Goal: Task Accomplishment & Management: Complete application form

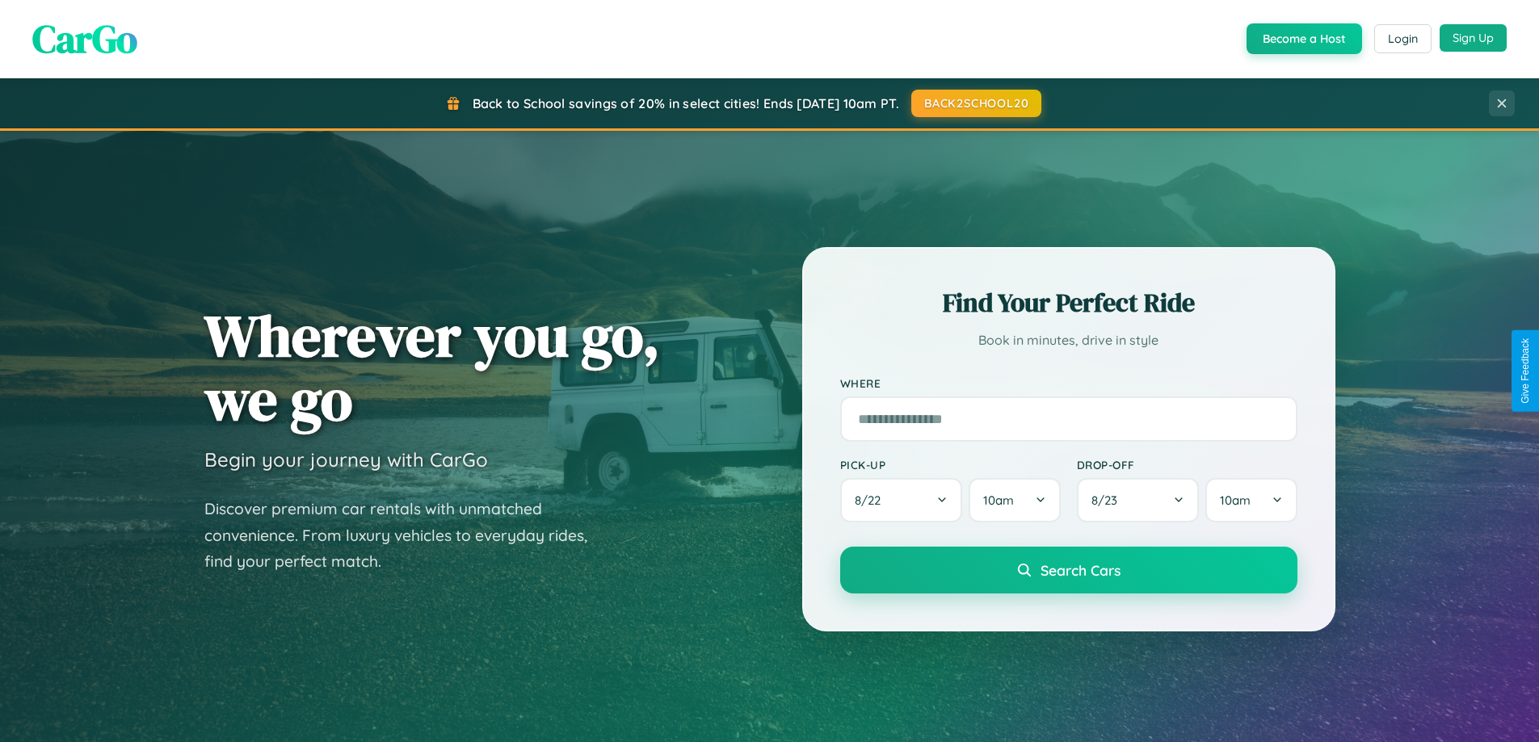
click at [1473, 38] on button "Sign Up" at bounding box center [1473, 37] width 67 height 27
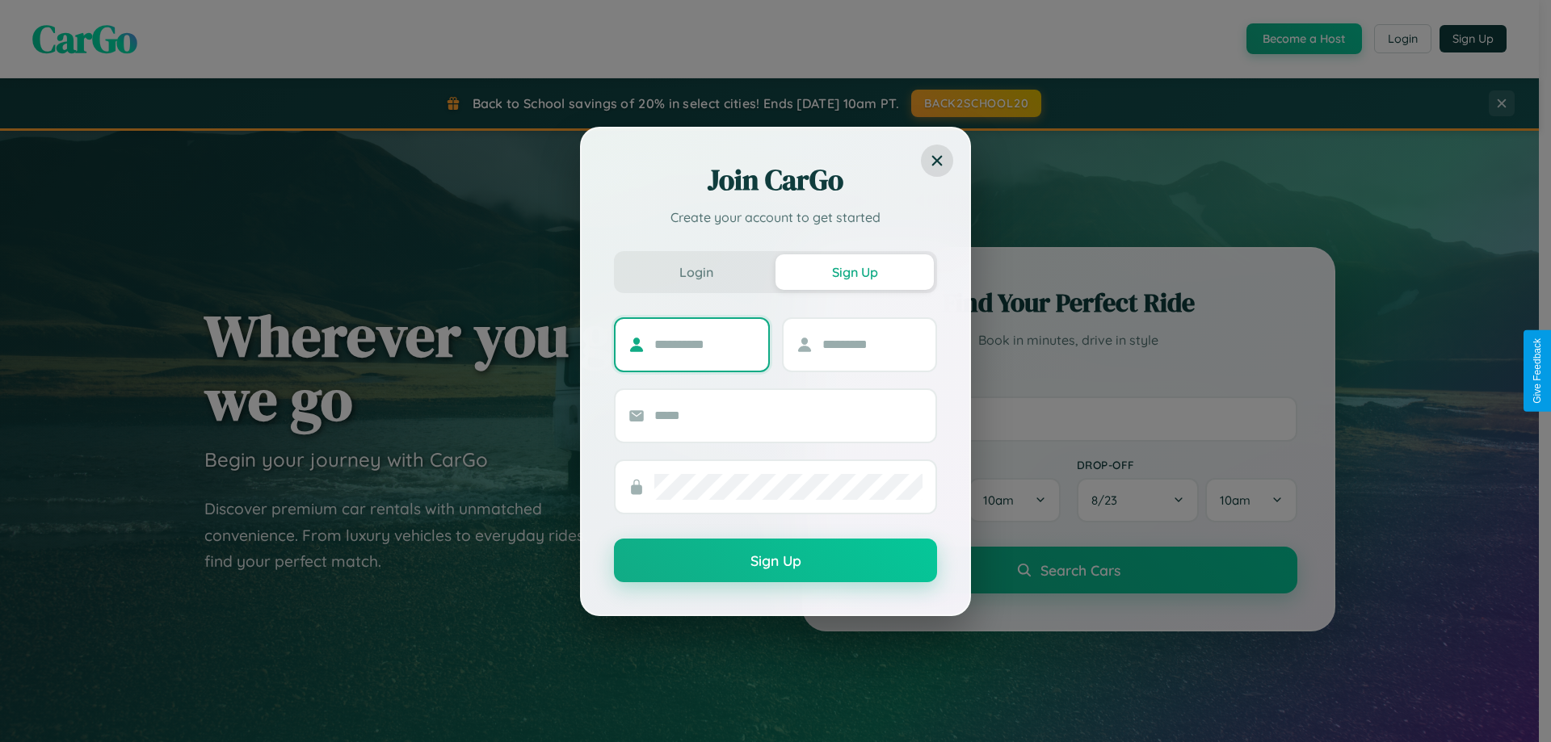
click at [704, 344] on input "text" at bounding box center [704, 345] width 101 height 26
type input "******"
click at [872, 344] on input "text" at bounding box center [872, 345] width 101 height 26
type input "*******"
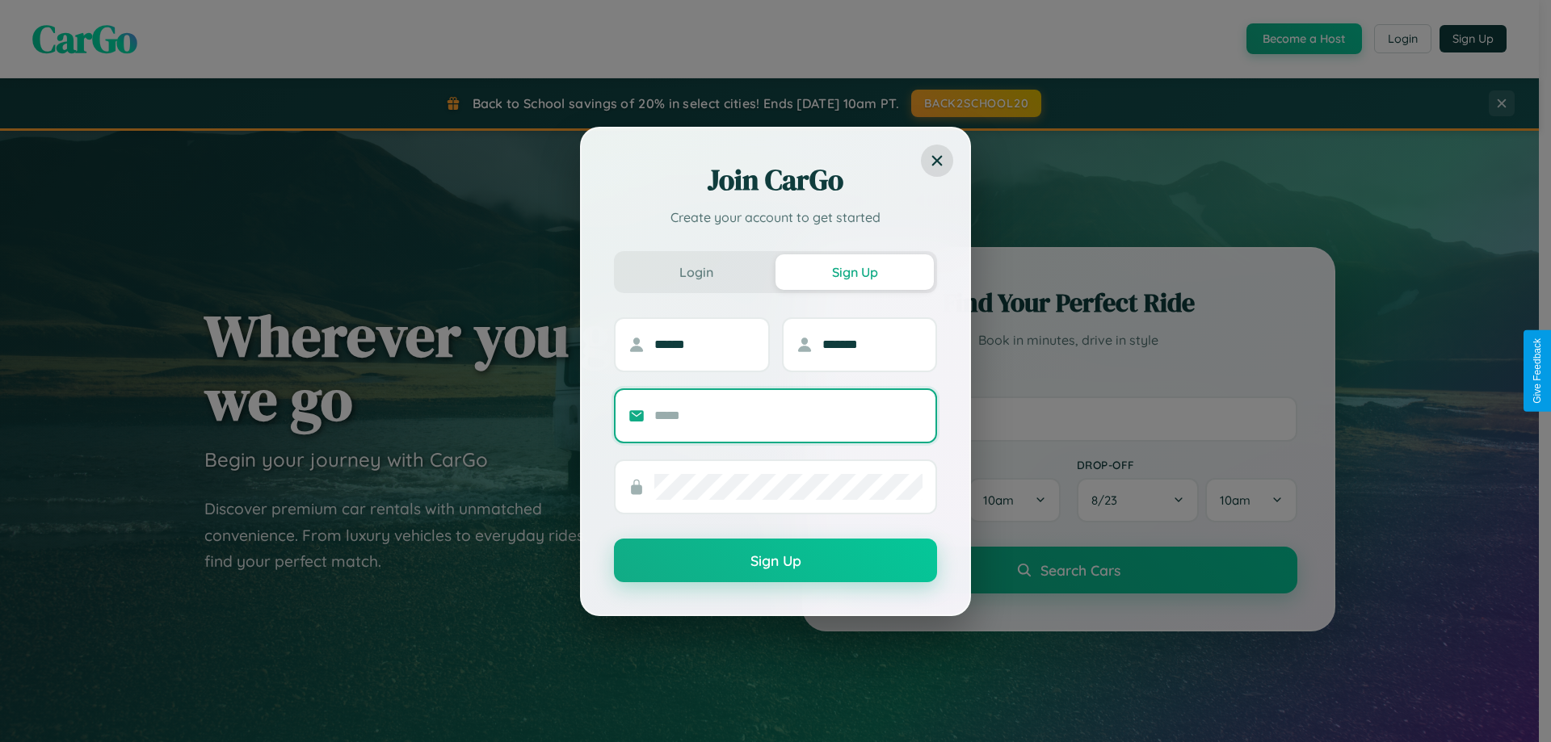
click at [789, 415] on input "text" at bounding box center [788, 416] width 268 height 26
type input "**********"
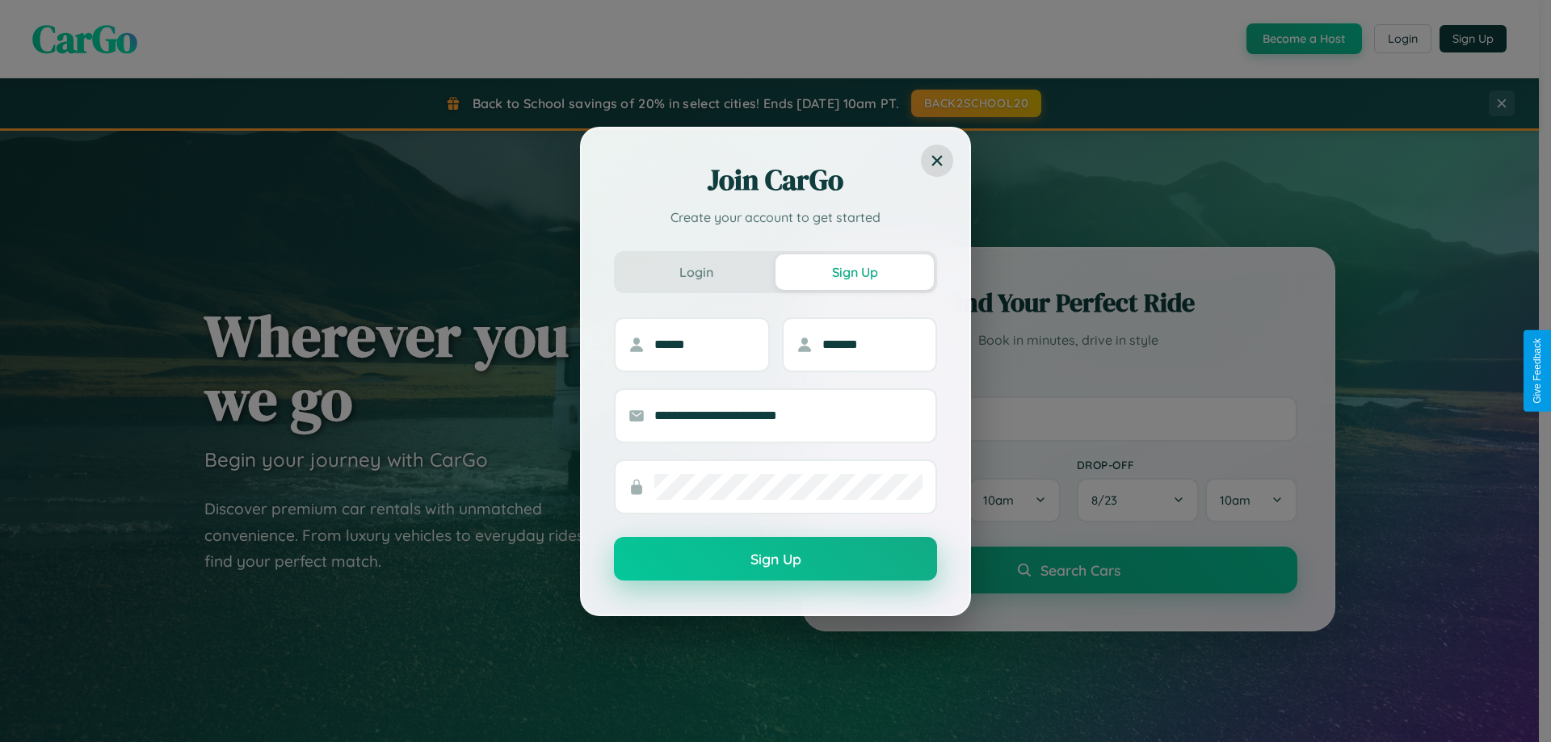
click at [776, 560] on button "Sign Up" at bounding box center [775, 559] width 323 height 44
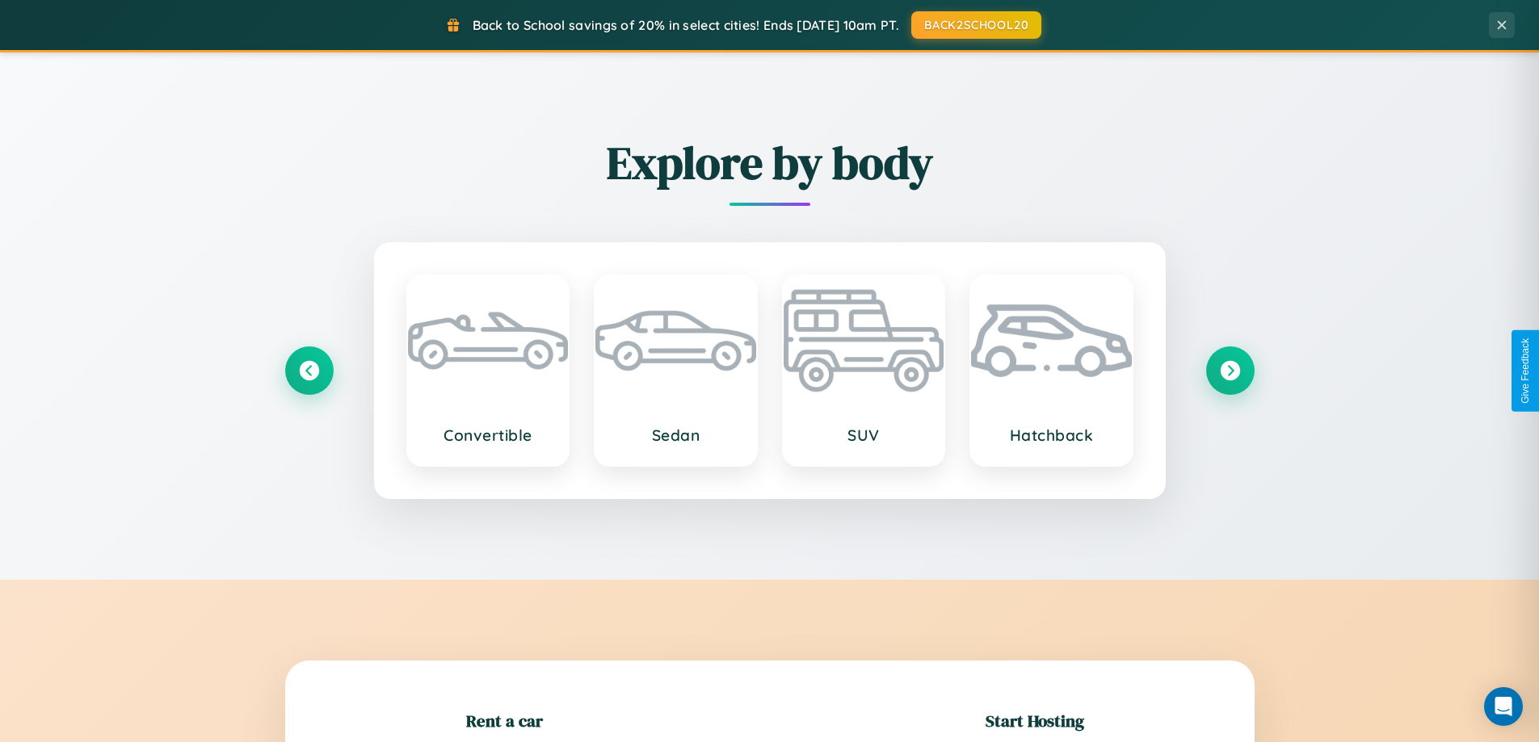
scroll to position [349, 0]
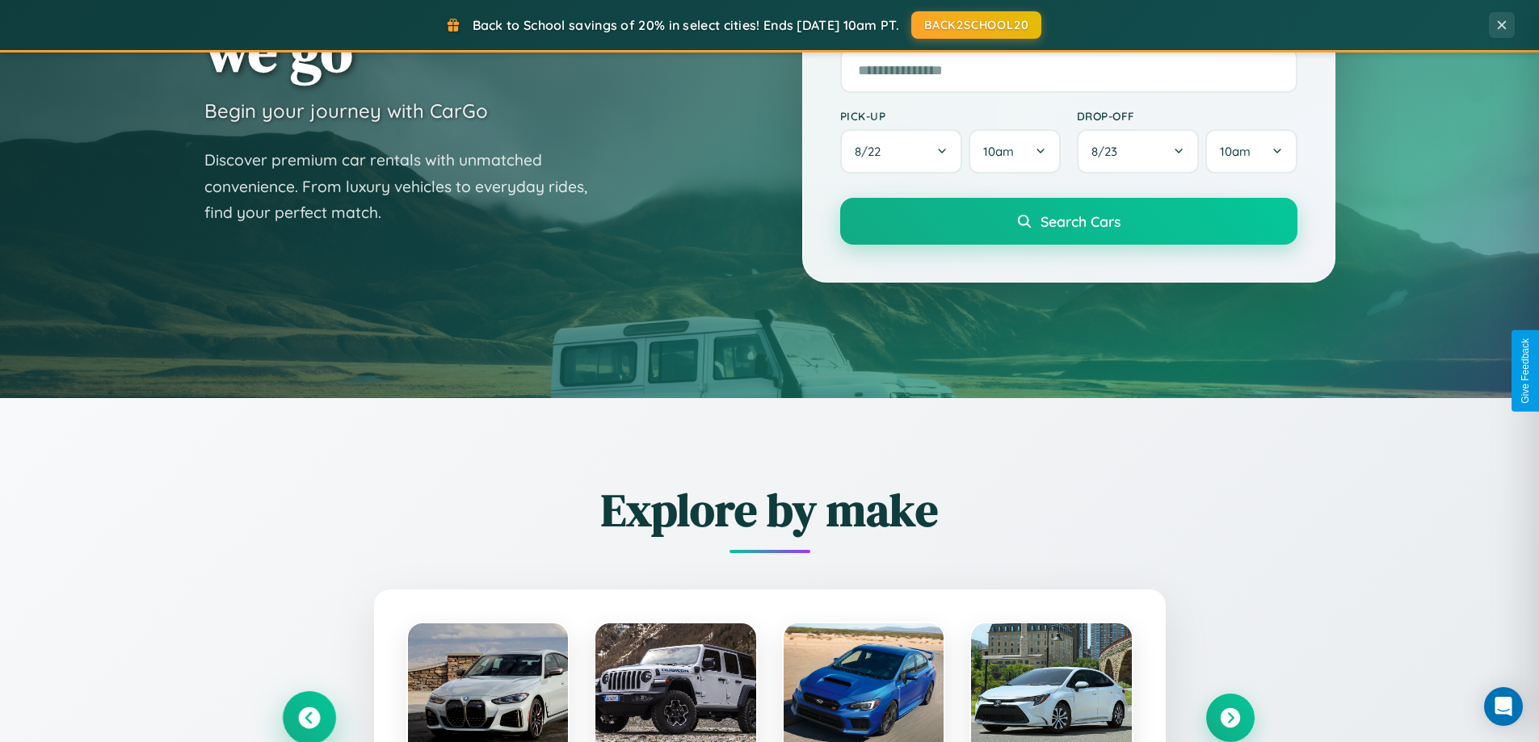
click at [309, 718] on icon at bounding box center [309, 719] width 22 height 22
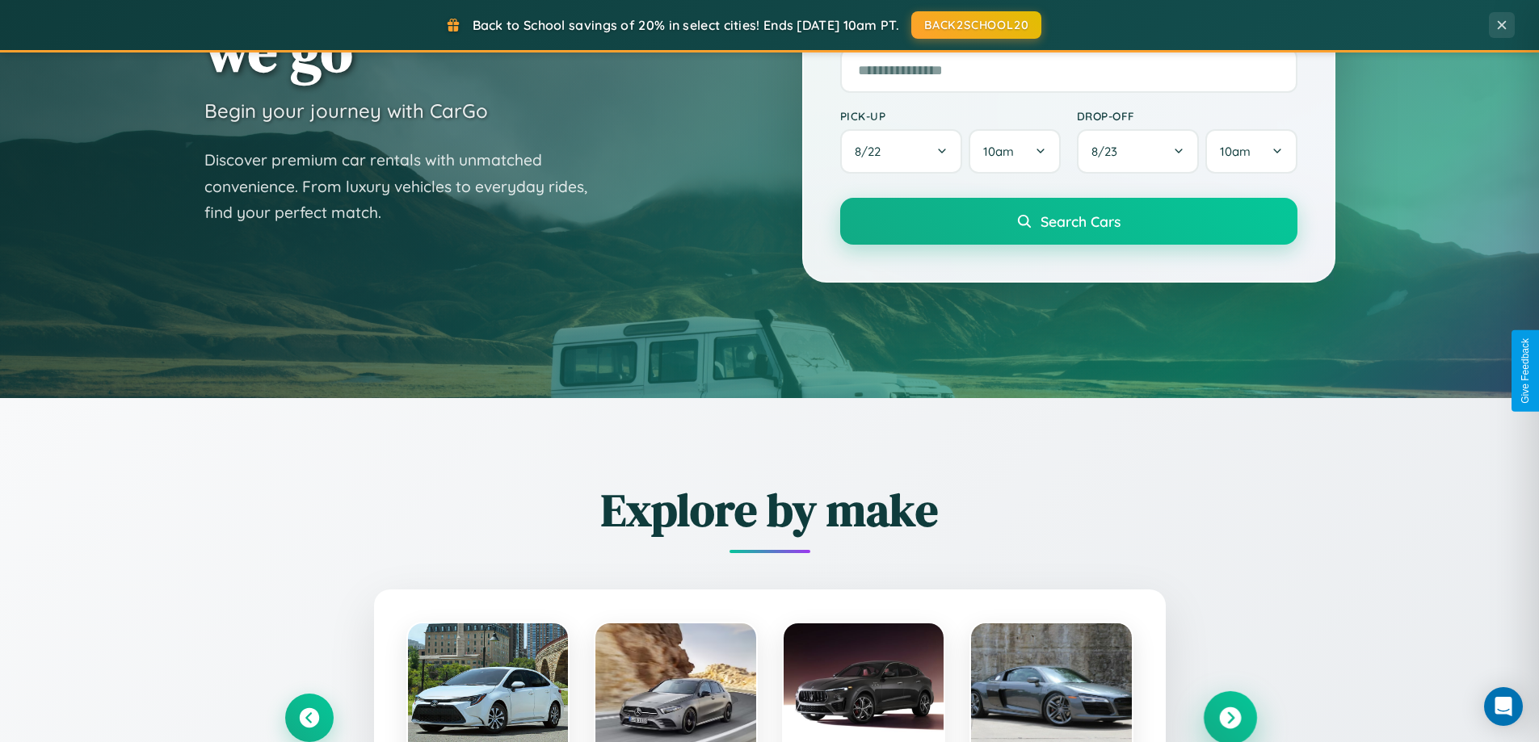
click at [1230, 718] on icon at bounding box center [1230, 719] width 22 height 22
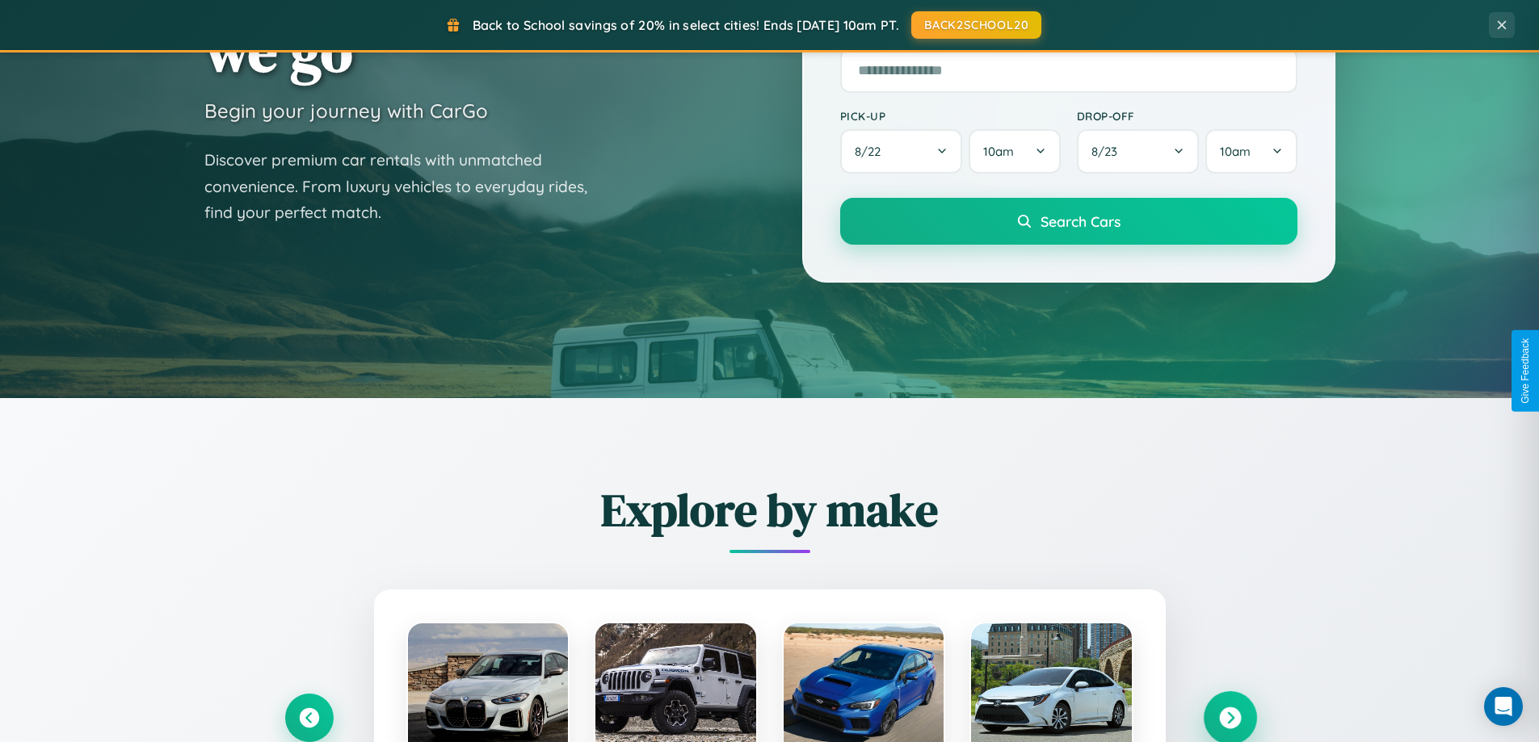
click at [1230, 717] on icon at bounding box center [1230, 719] width 22 height 22
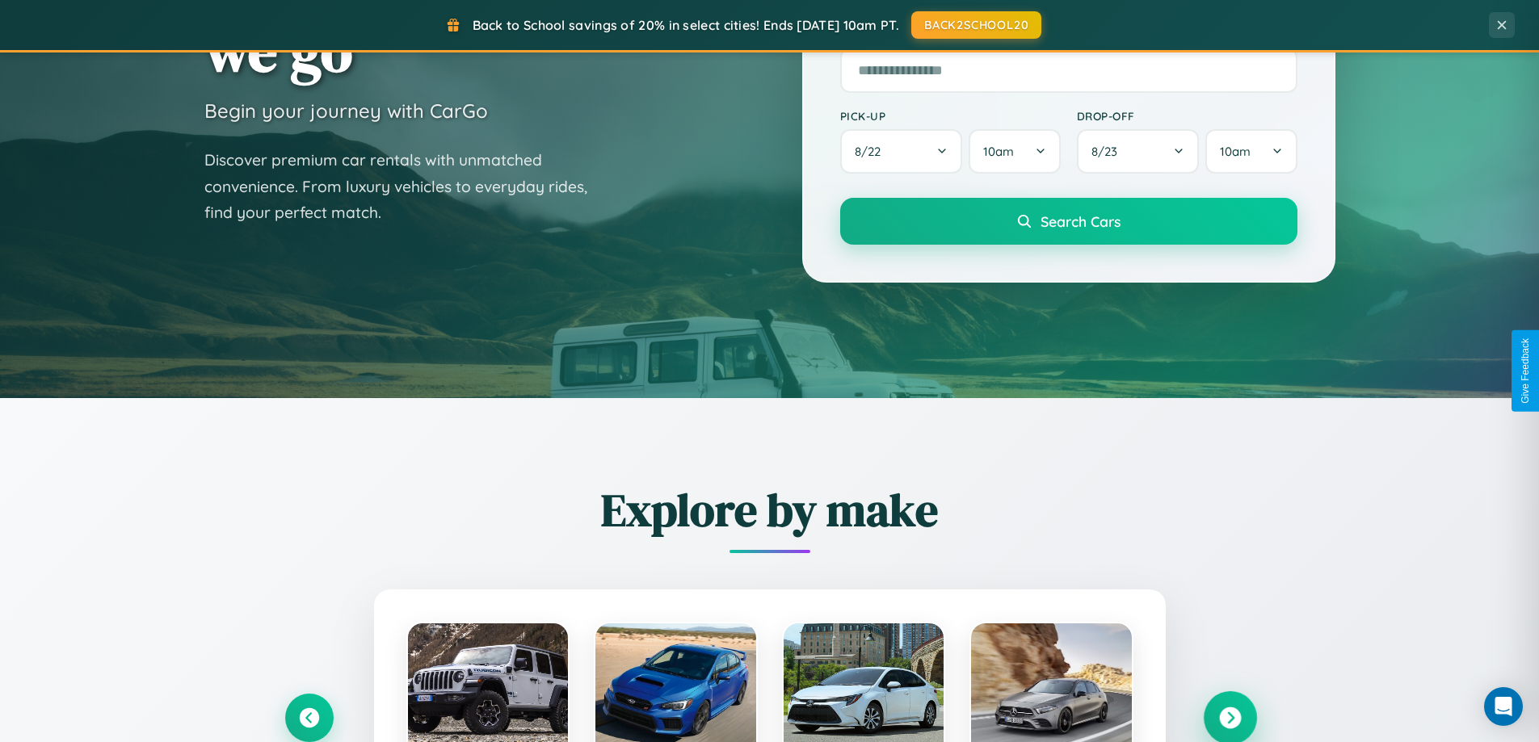
click at [1230, 717] on icon at bounding box center [1230, 719] width 22 height 22
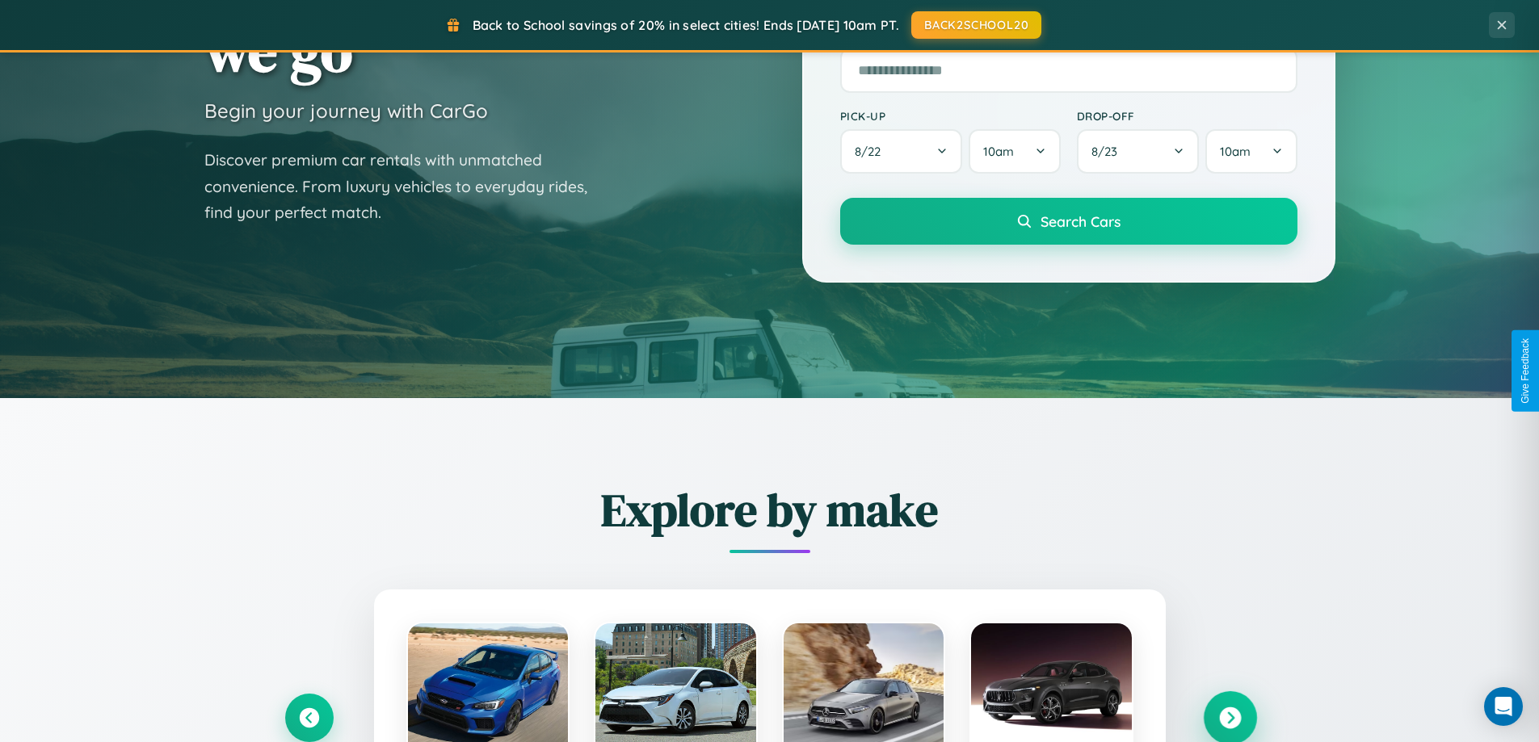
click at [1230, 717] on icon at bounding box center [1230, 719] width 22 height 22
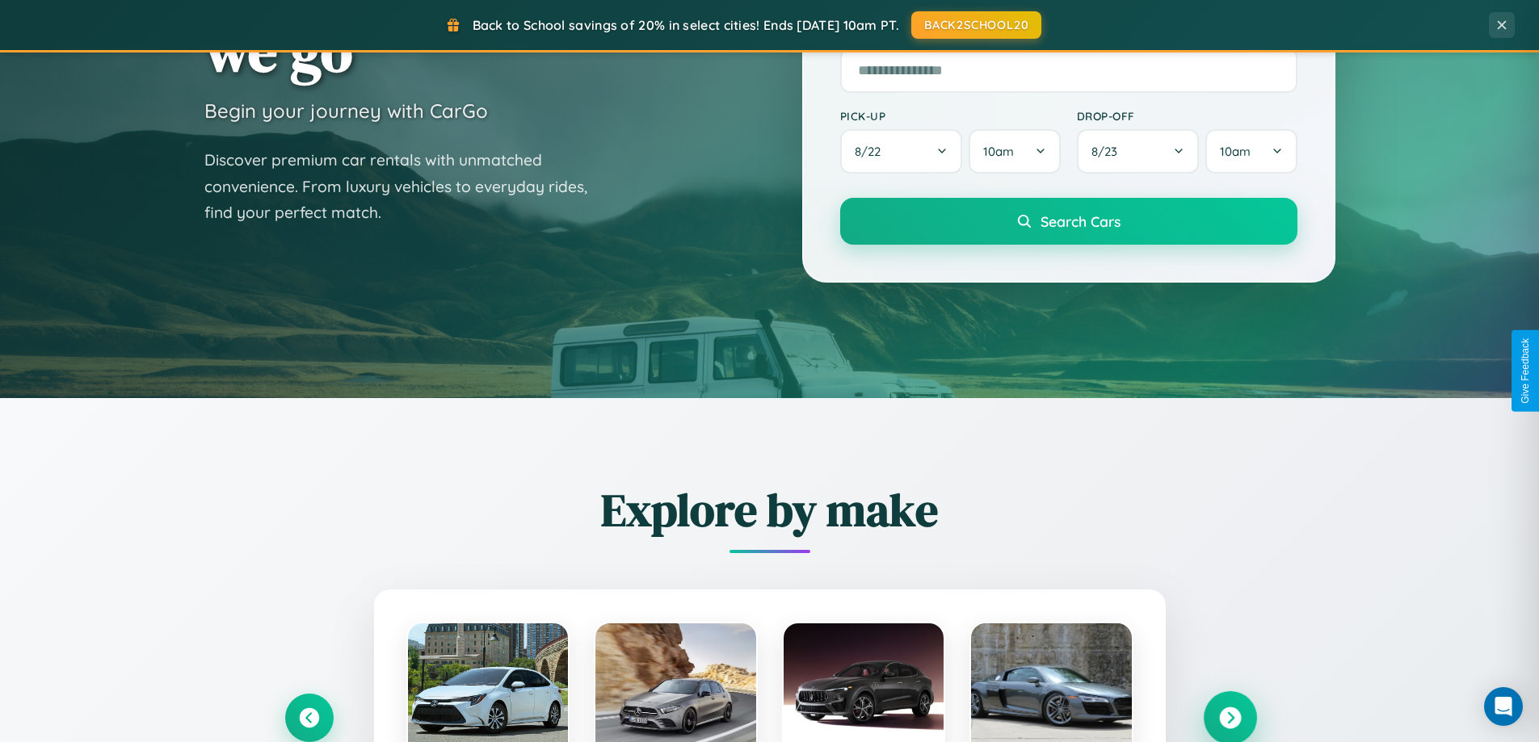
scroll to position [3109, 0]
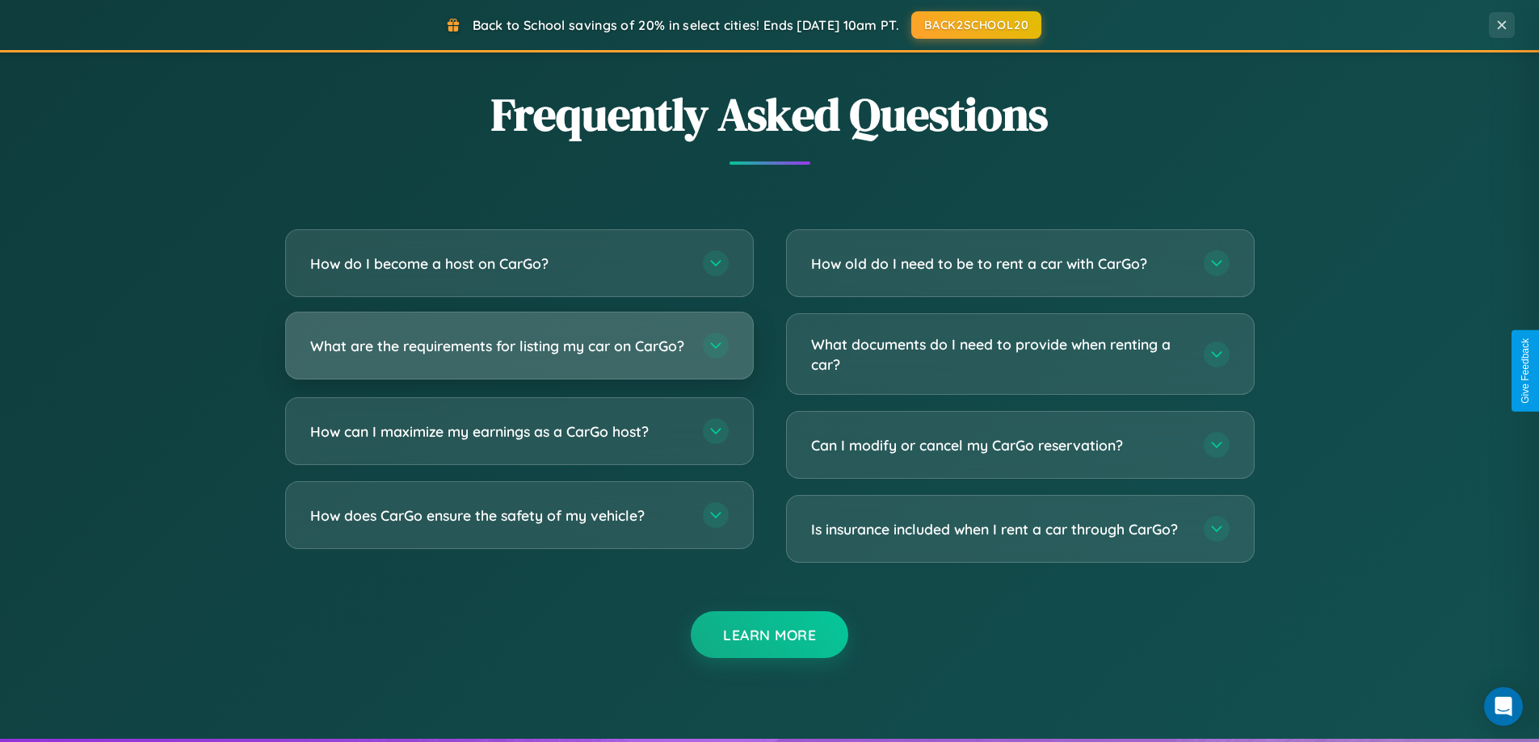
click at [519, 354] on h3 "What are the requirements for listing my car on CarGo?" at bounding box center [498, 346] width 376 height 20
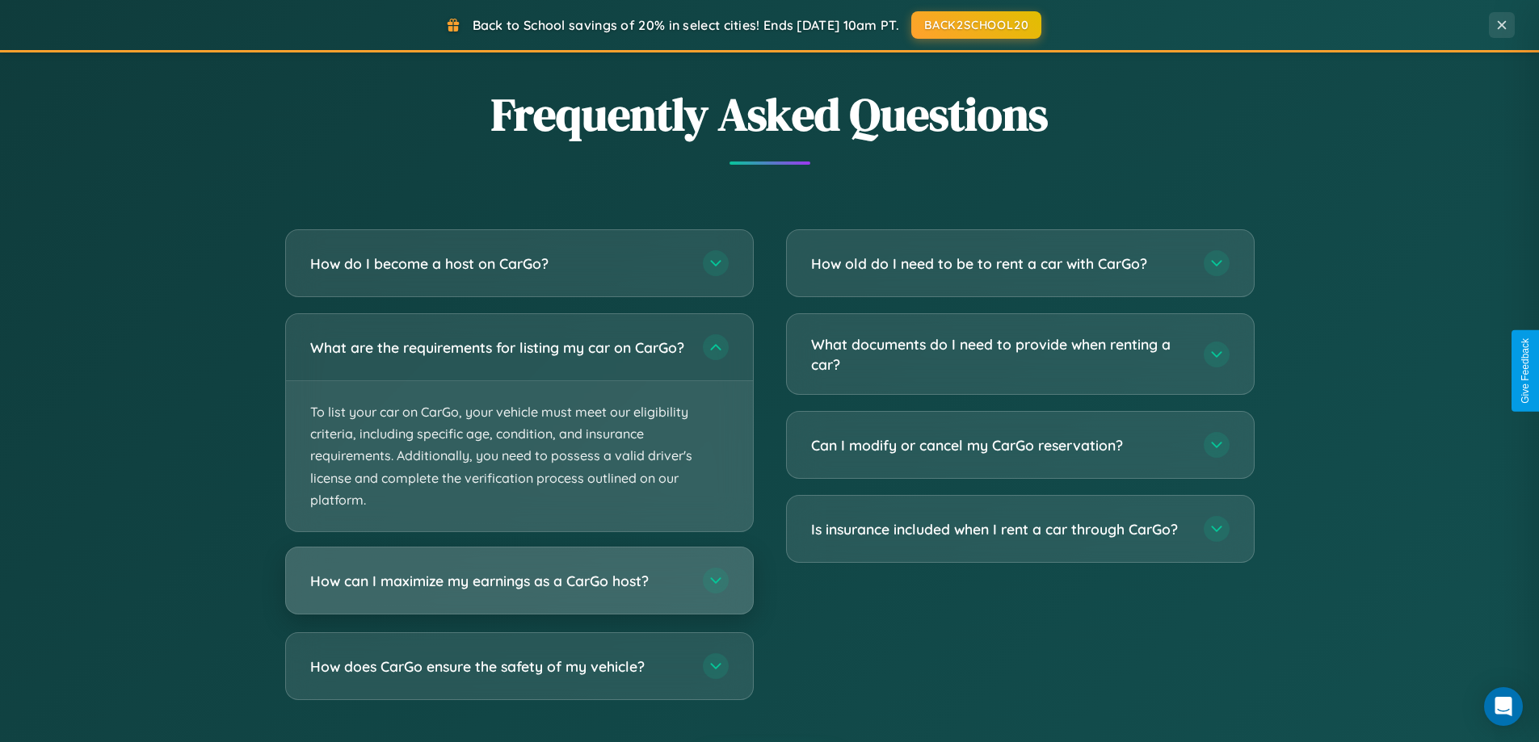
click at [519, 591] on h3 "How can I maximize my earnings as a CarGo host?" at bounding box center [498, 581] width 376 height 20
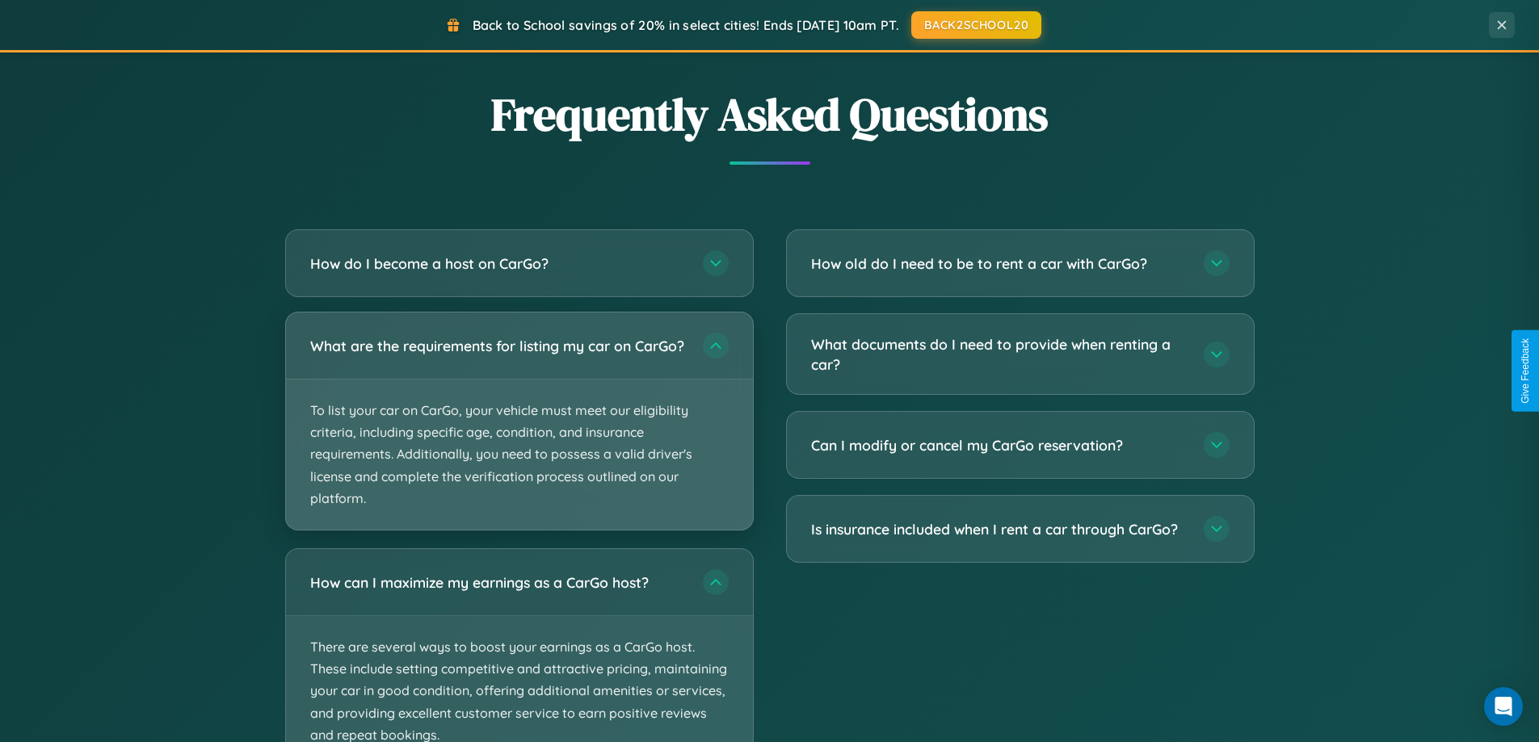
click at [519, 429] on p "To list your car on CarGo, your vehicle must meet our eligibility criteria, inc…" at bounding box center [519, 455] width 467 height 150
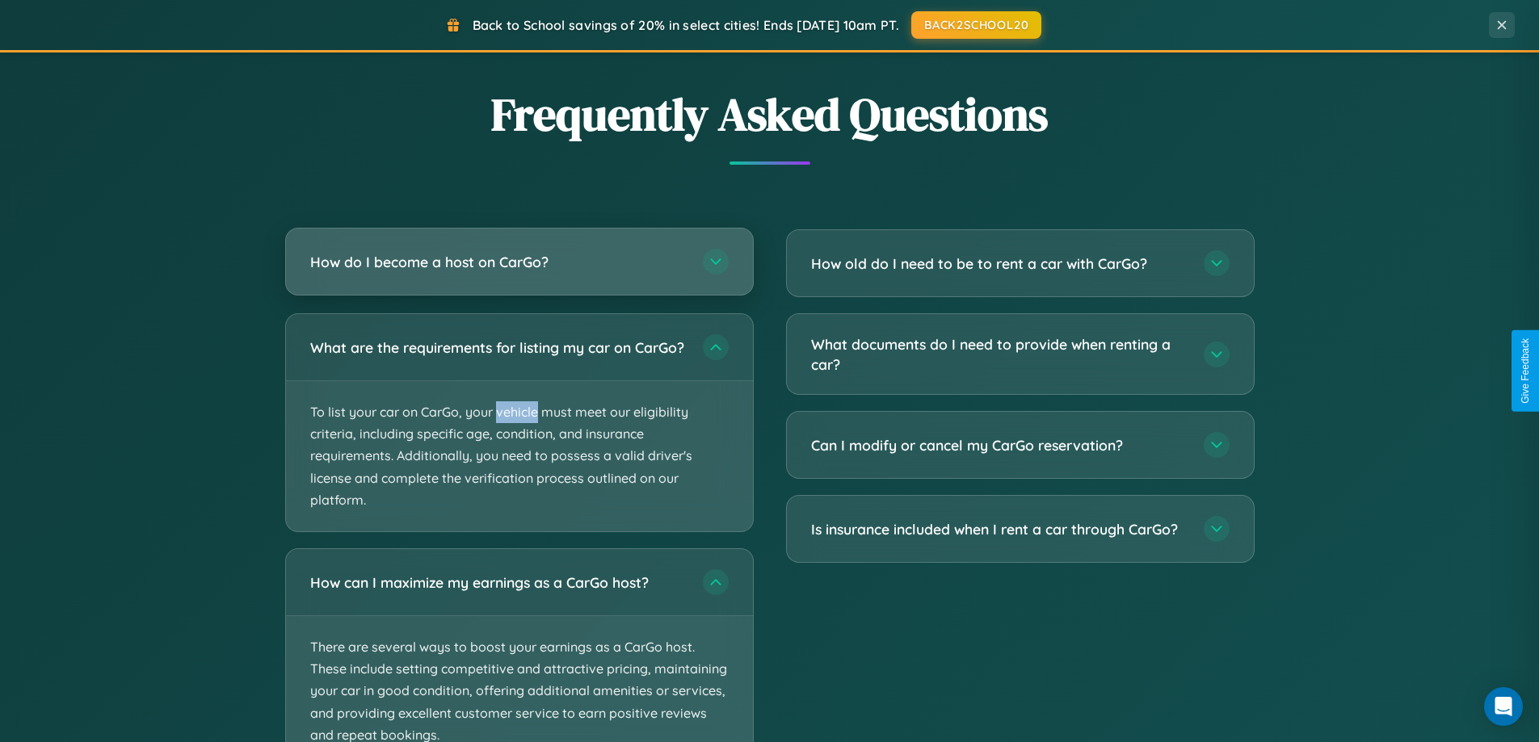
click at [519, 263] on h3 "How do I become a host on CarGo?" at bounding box center [498, 262] width 376 height 20
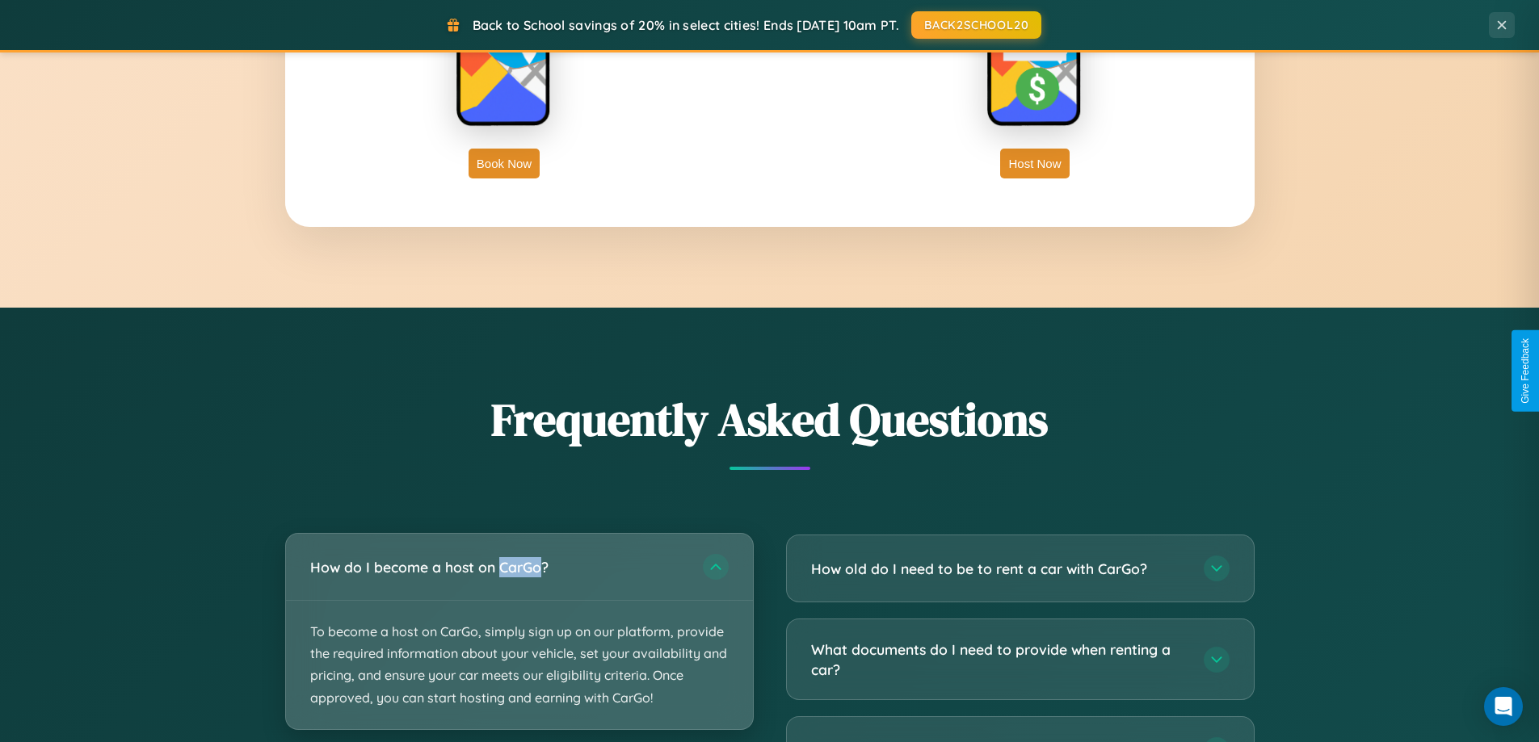
scroll to position [2596, 0]
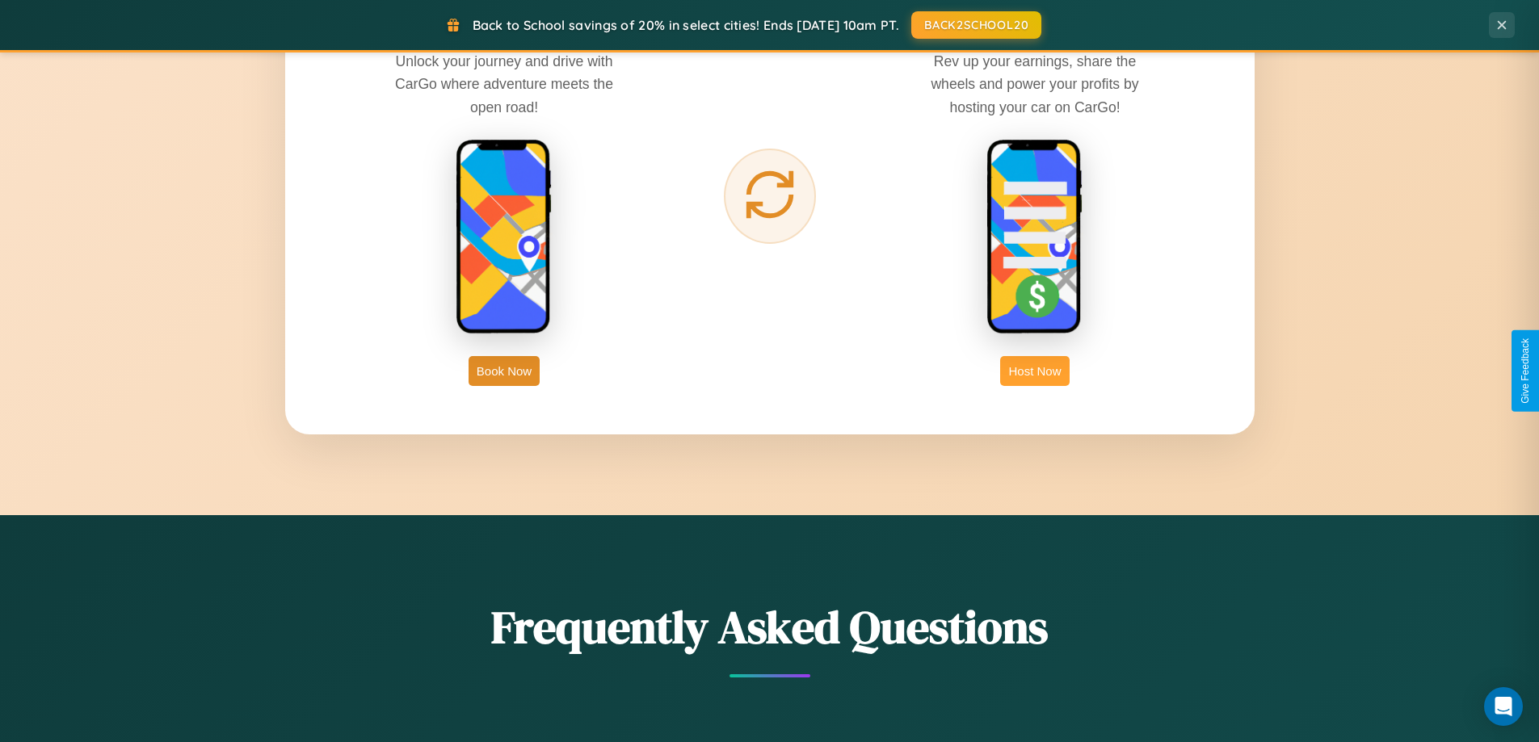
click at [1035, 371] on button "Host Now" at bounding box center [1034, 371] width 69 height 30
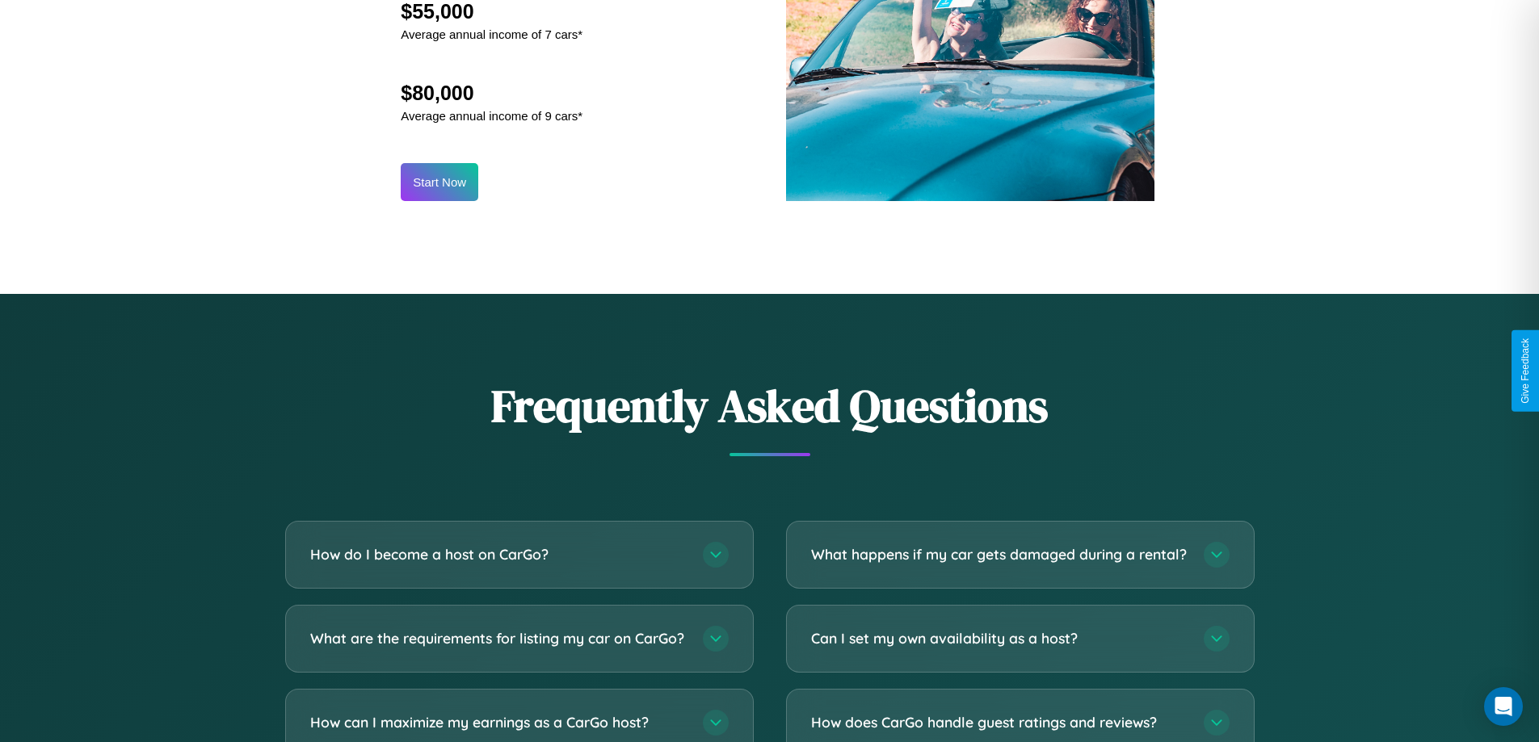
scroll to position [2184, 0]
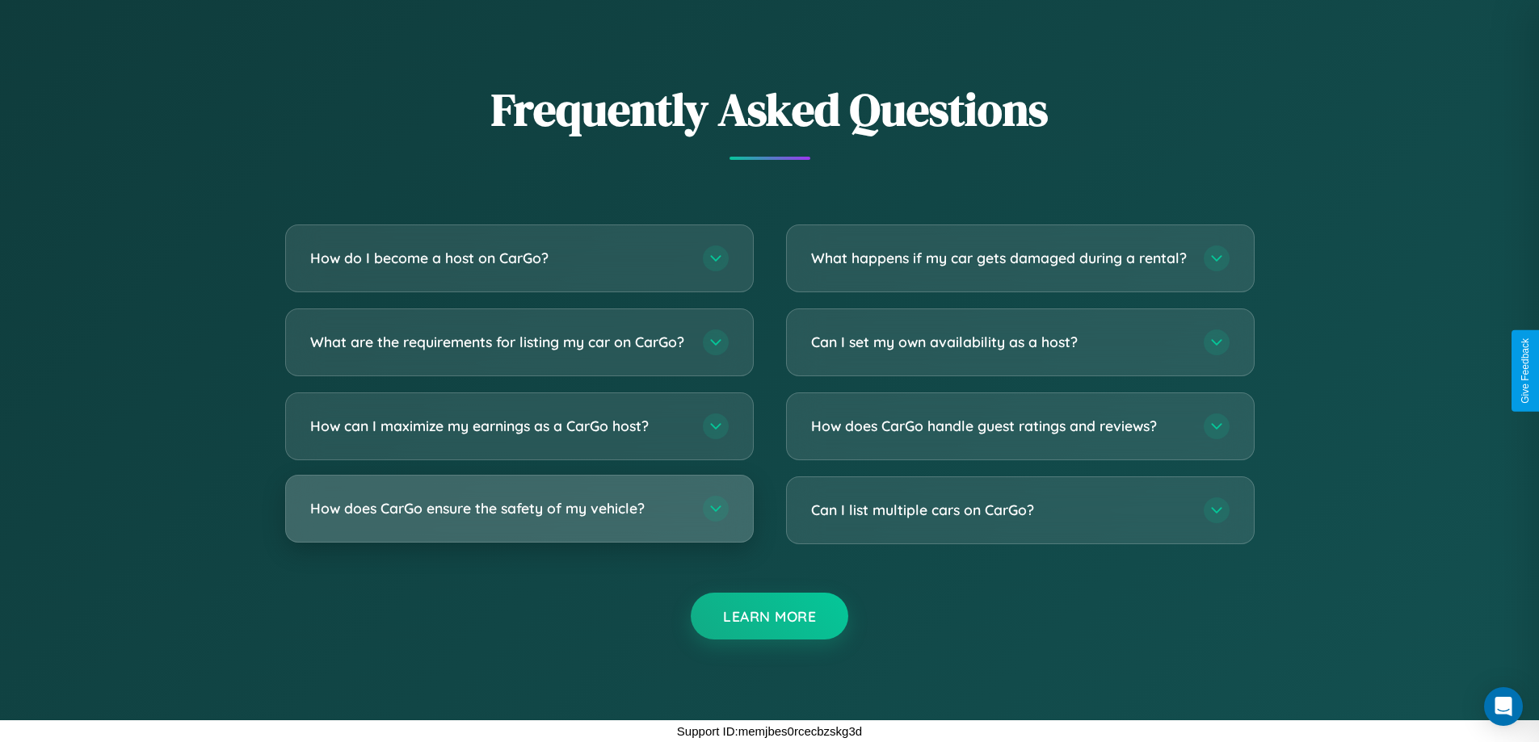
click at [519, 509] on h3 "How does CarGo ensure the safety of my vehicle?" at bounding box center [498, 508] width 376 height 20
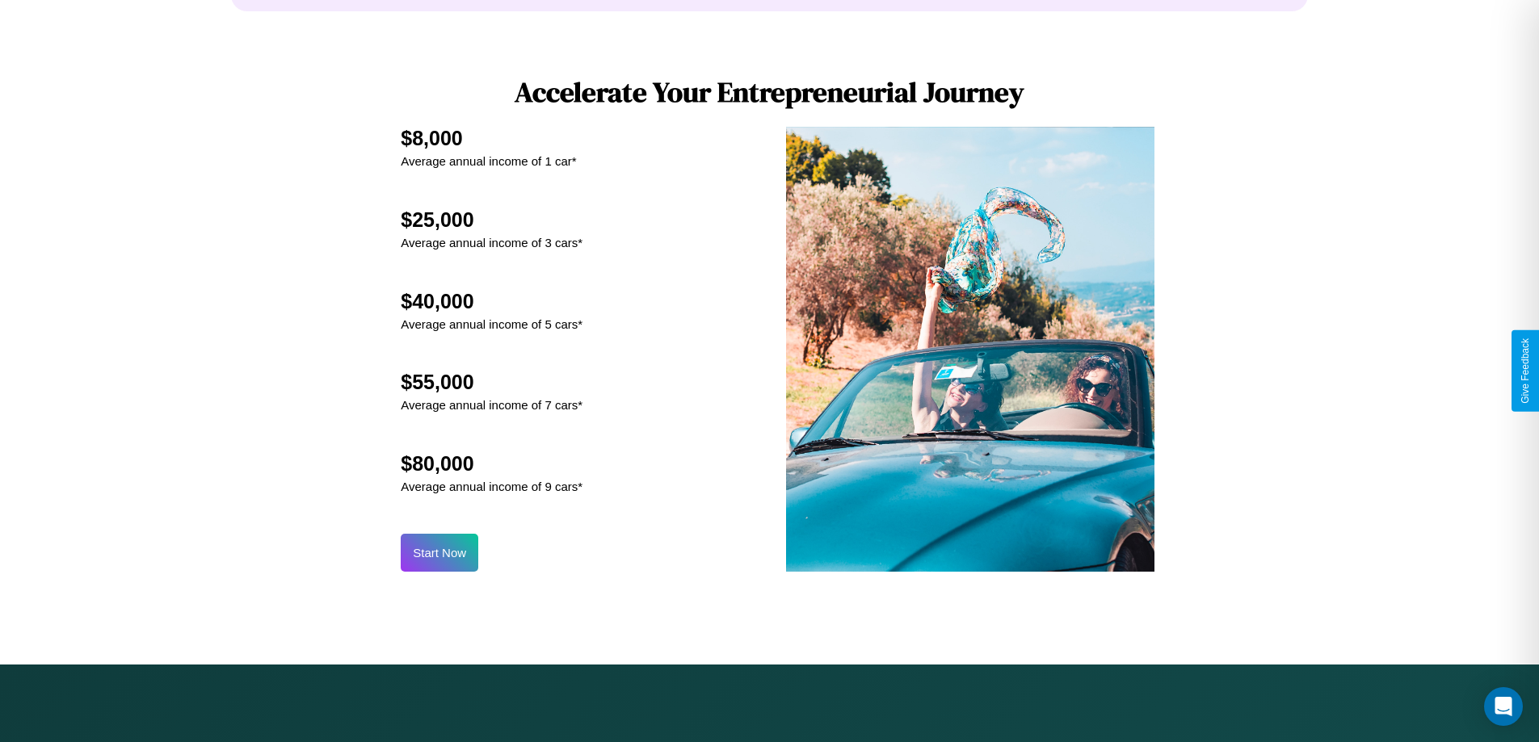
scroll to position [0, 0]
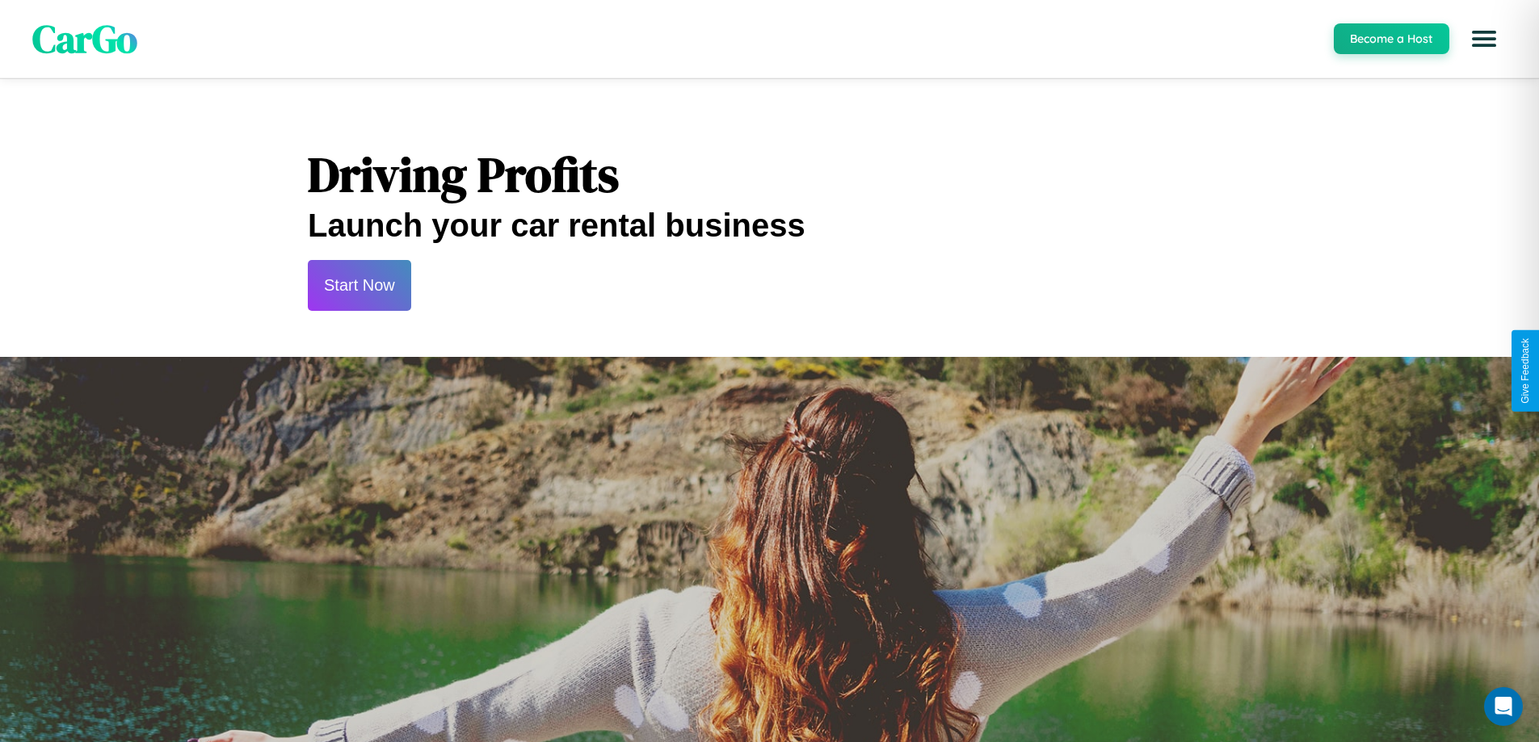
click at [359, 285] on button "Start Now" at bounding box center [359, 285] width 103 height 51
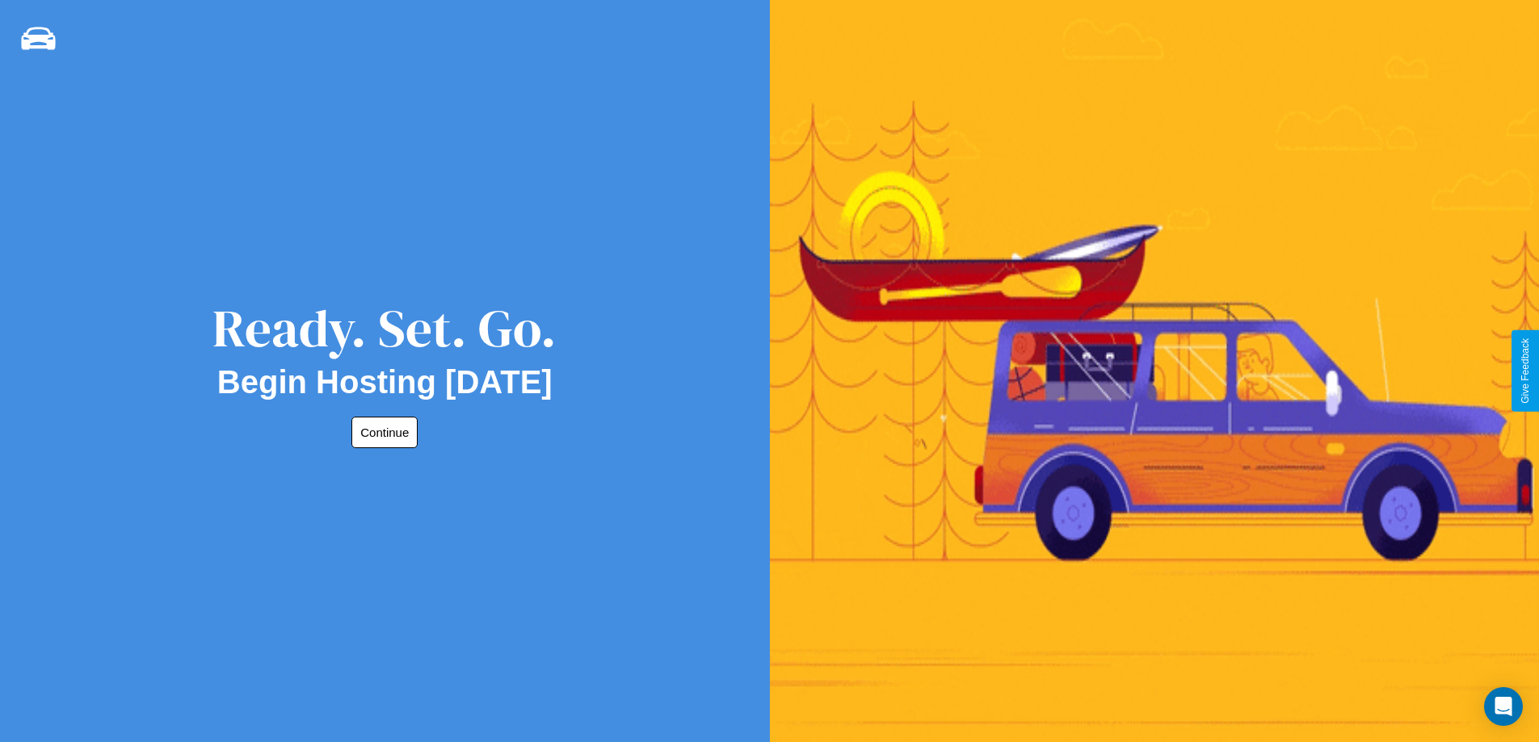
click at [381, 432] on button "Continue" at bounding box center [384, 433] width 66 height 32
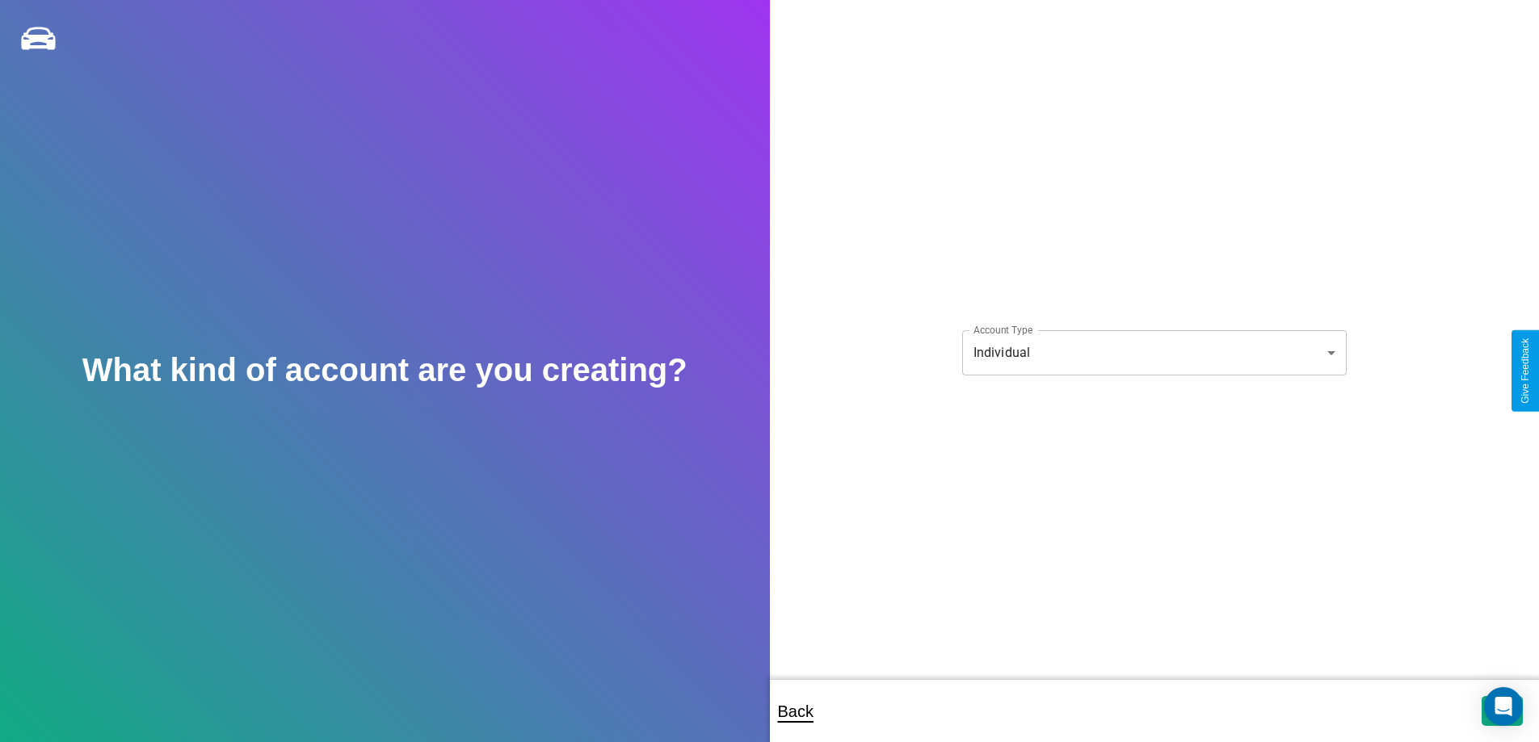
click at [1154, 352] on body "**********" at bounding box center [769, 382] width 1539 height 764
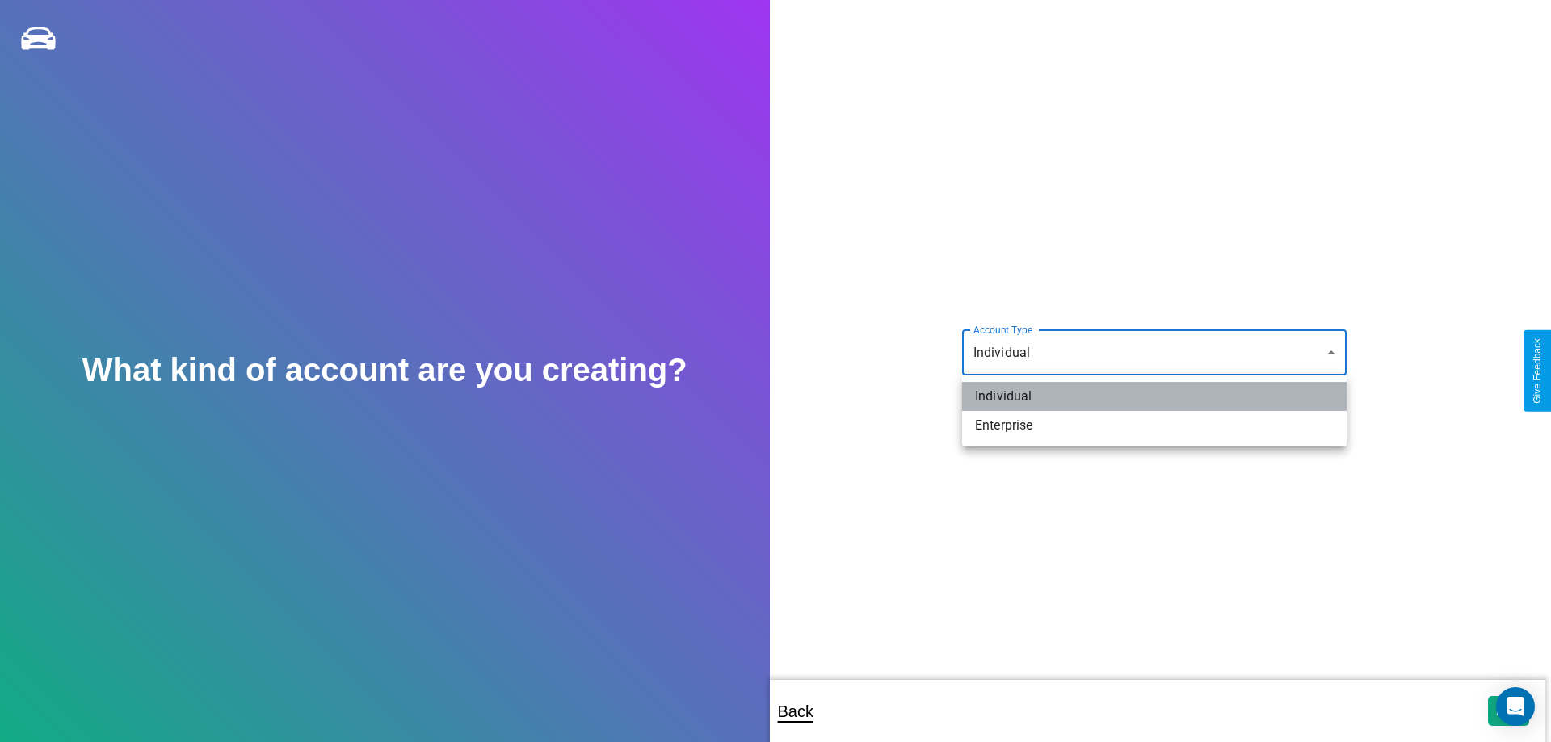
click at [1155, 397] on li "Individual" at bounding box center [1154, 396] width 385 height 29
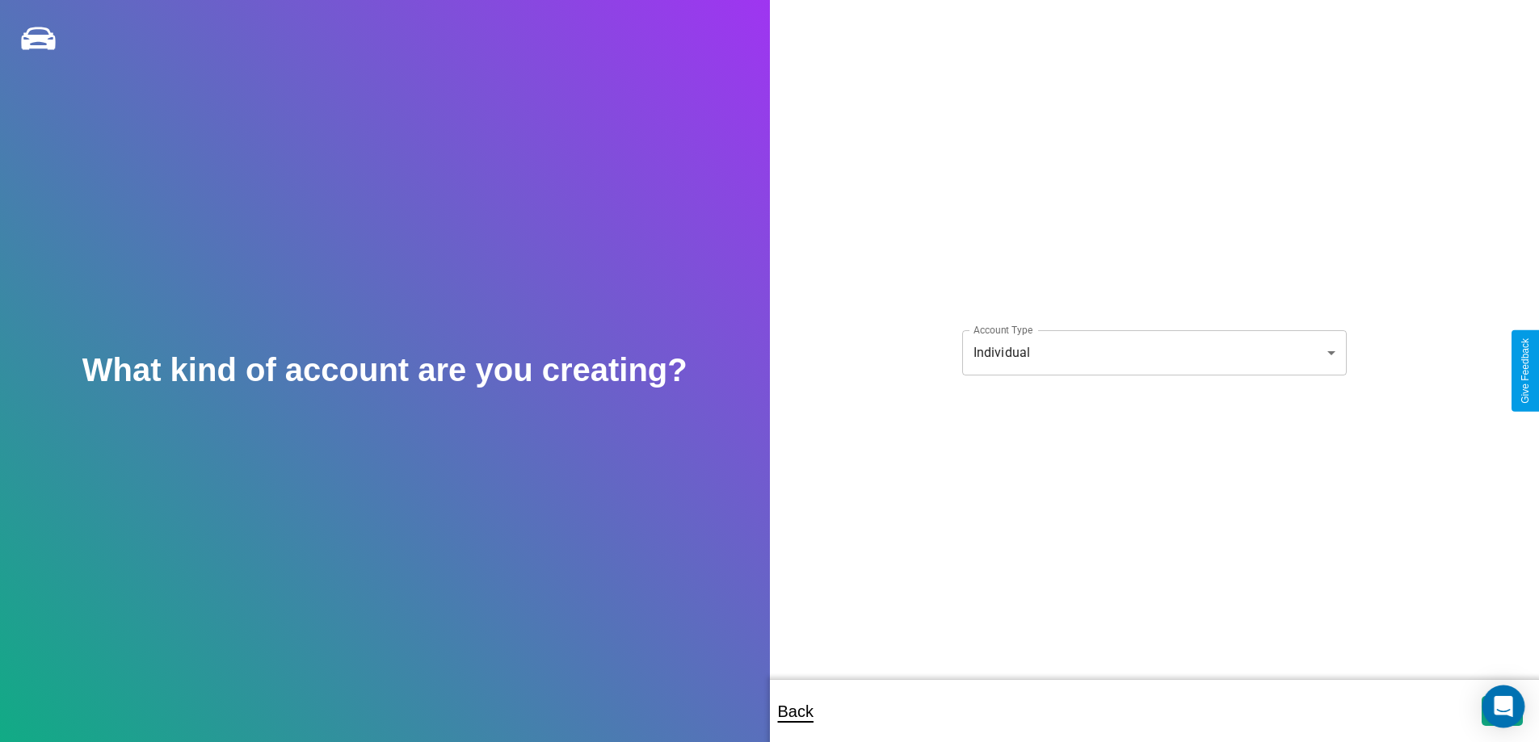
click at [1502, 711] on icon "Open Intercom Messenger" at bounding box center [1503, 706] width 19 height 21
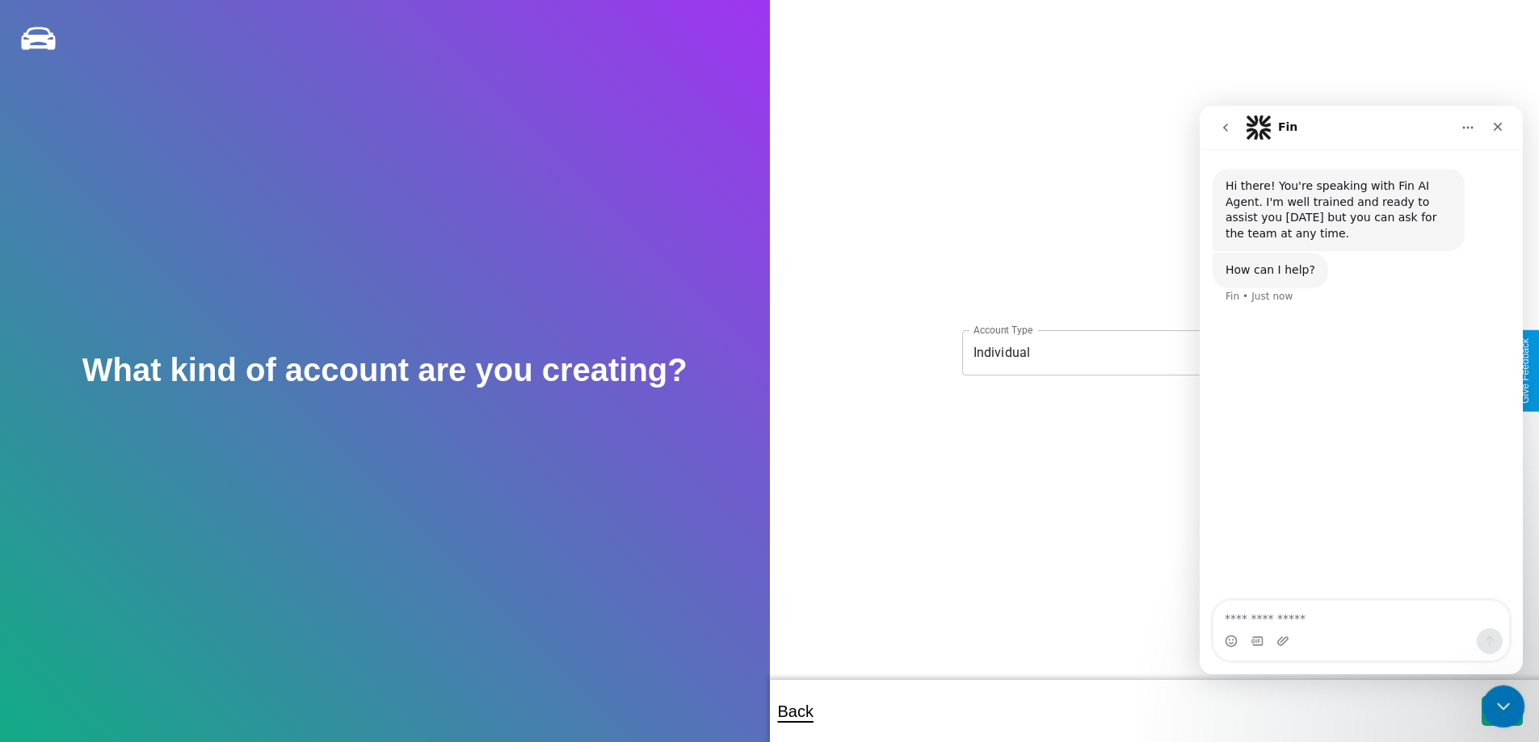
click at [1499, 708] on icon "Close Intercom Messenger" at bounding box center [1500, 704] width 19 height 19
